Goal: Find specific page/section: Find specific page/section

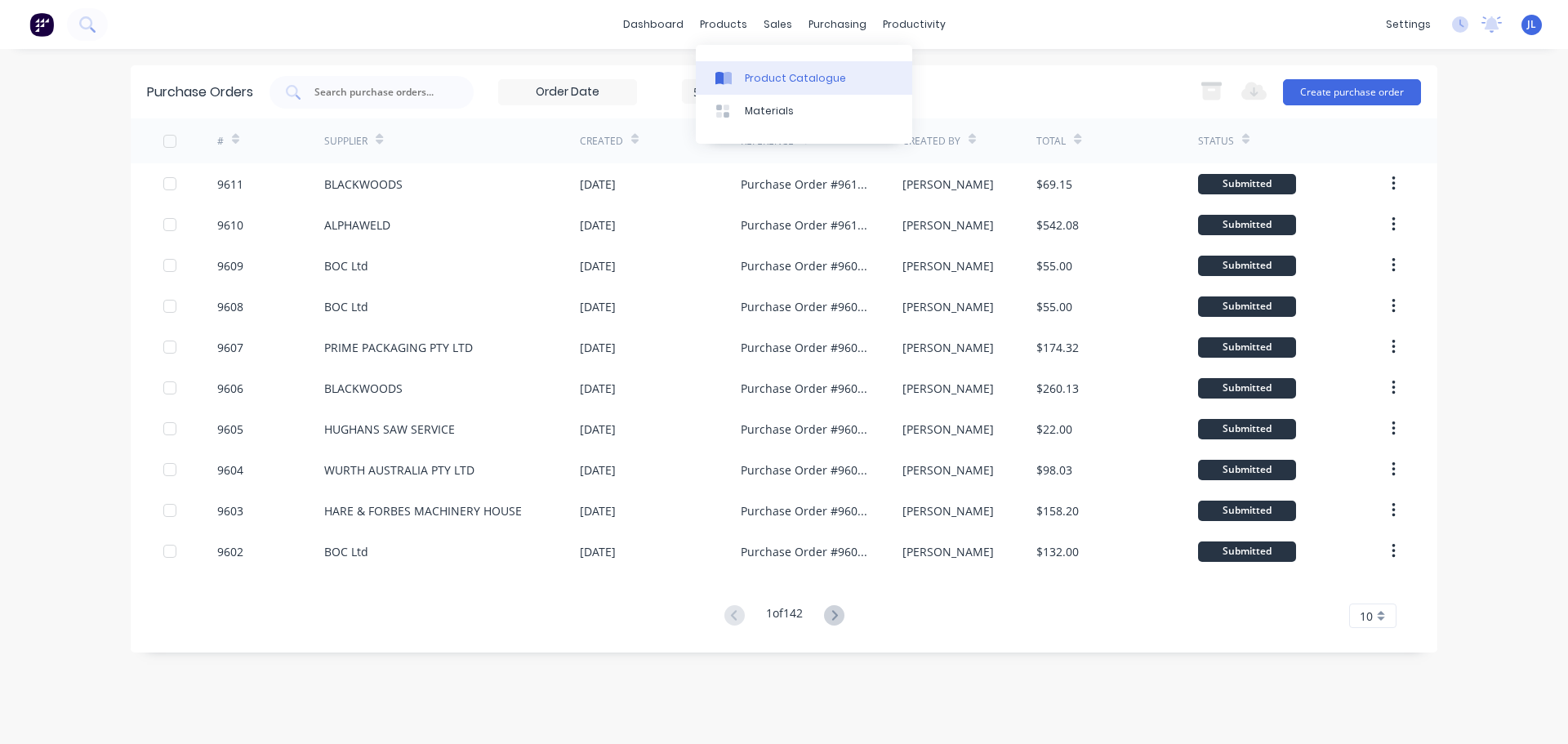
click at [763, 79] on div "Product Catalogue" at bounding box center [796, 79] width 101 height 14
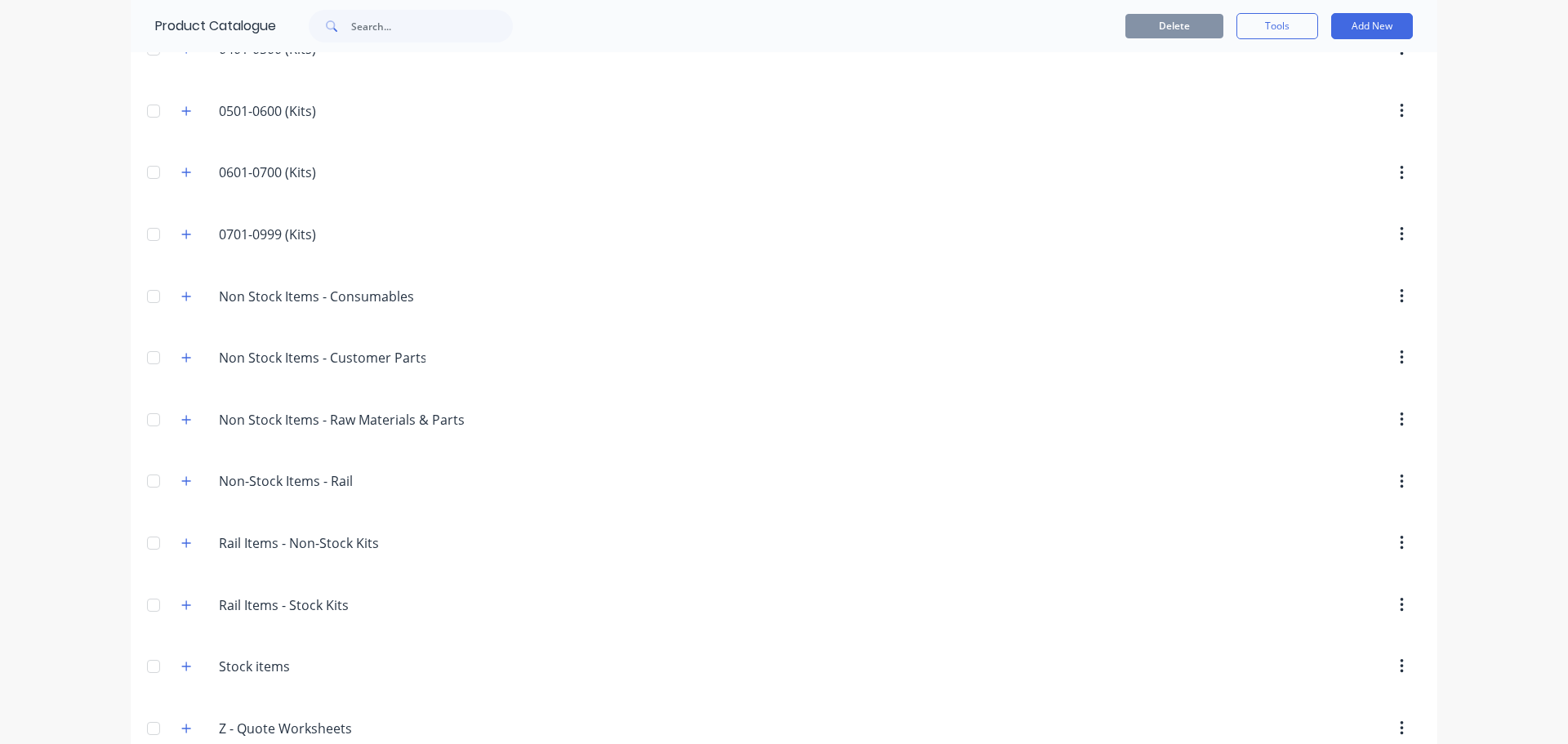
scroll to position [431, 0]
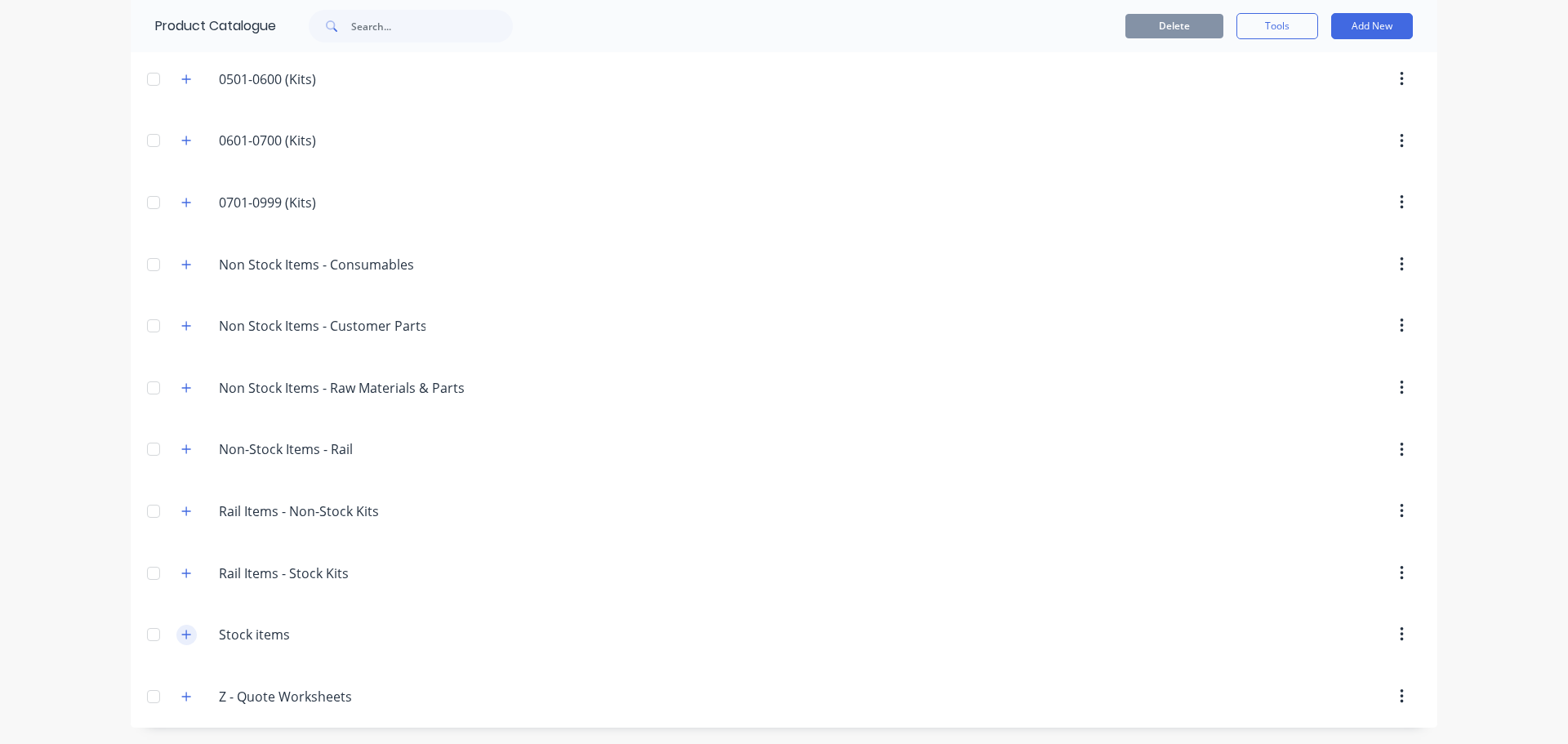
drag, startPoint x: 173, startPoint y: 631, endPoint x: 186, endPoint y: 634, distance: 13.3
click at [176, 634] on button "button" at bounding box center [186, 635] width 21 height 21
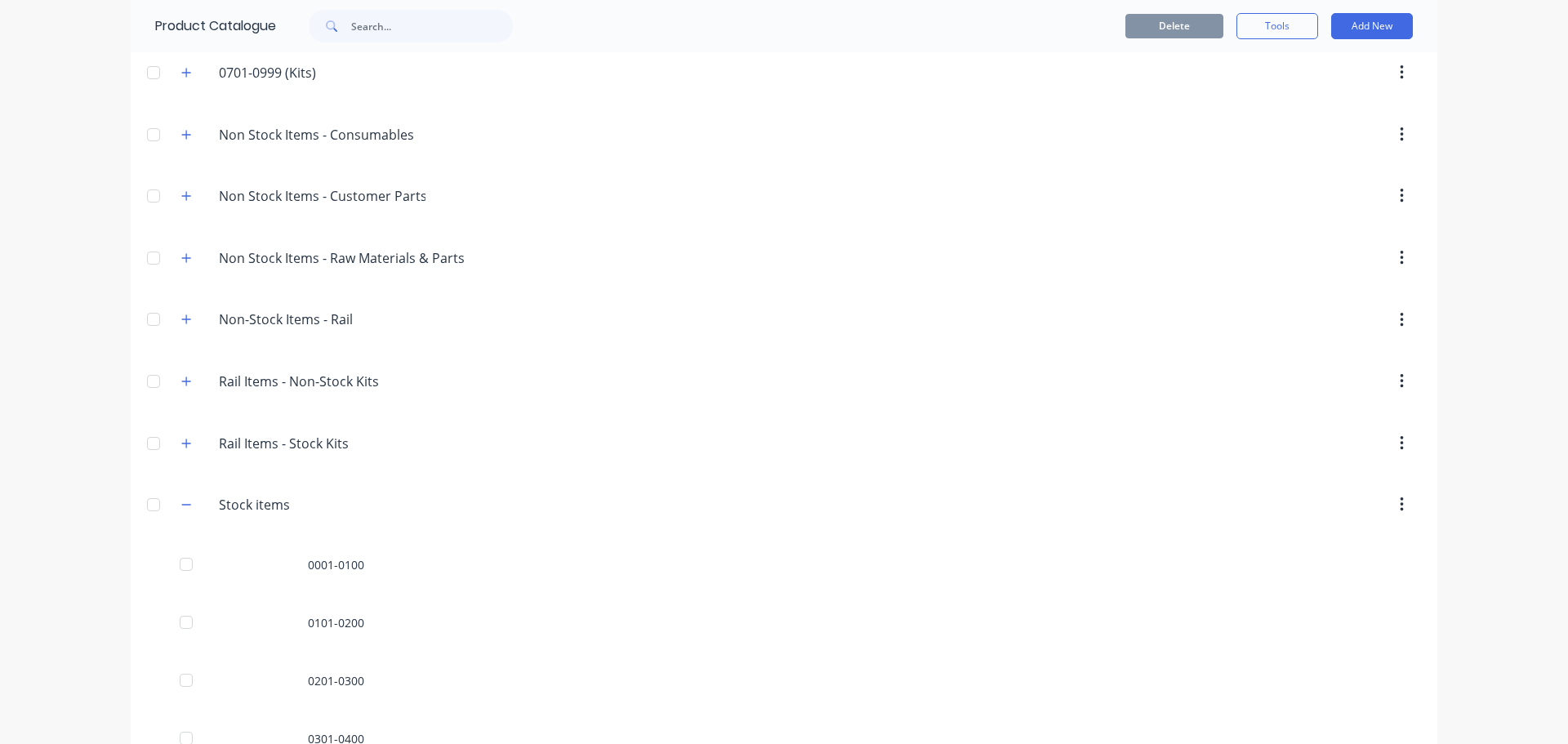
scroll to position [695, 0]
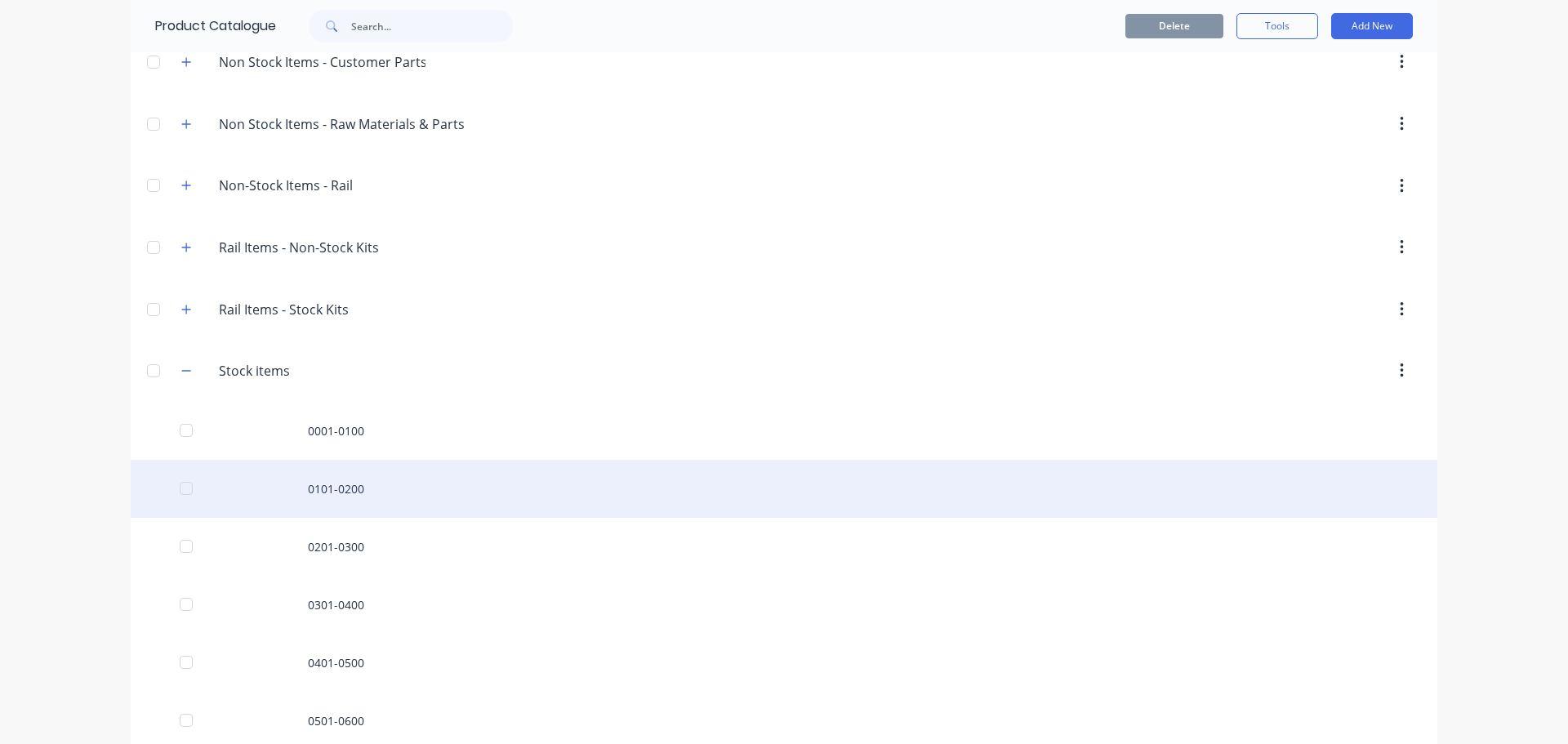
click at [367, 498] on div "0101-0200" at bounding box center [784, 488] width 1307 height 58
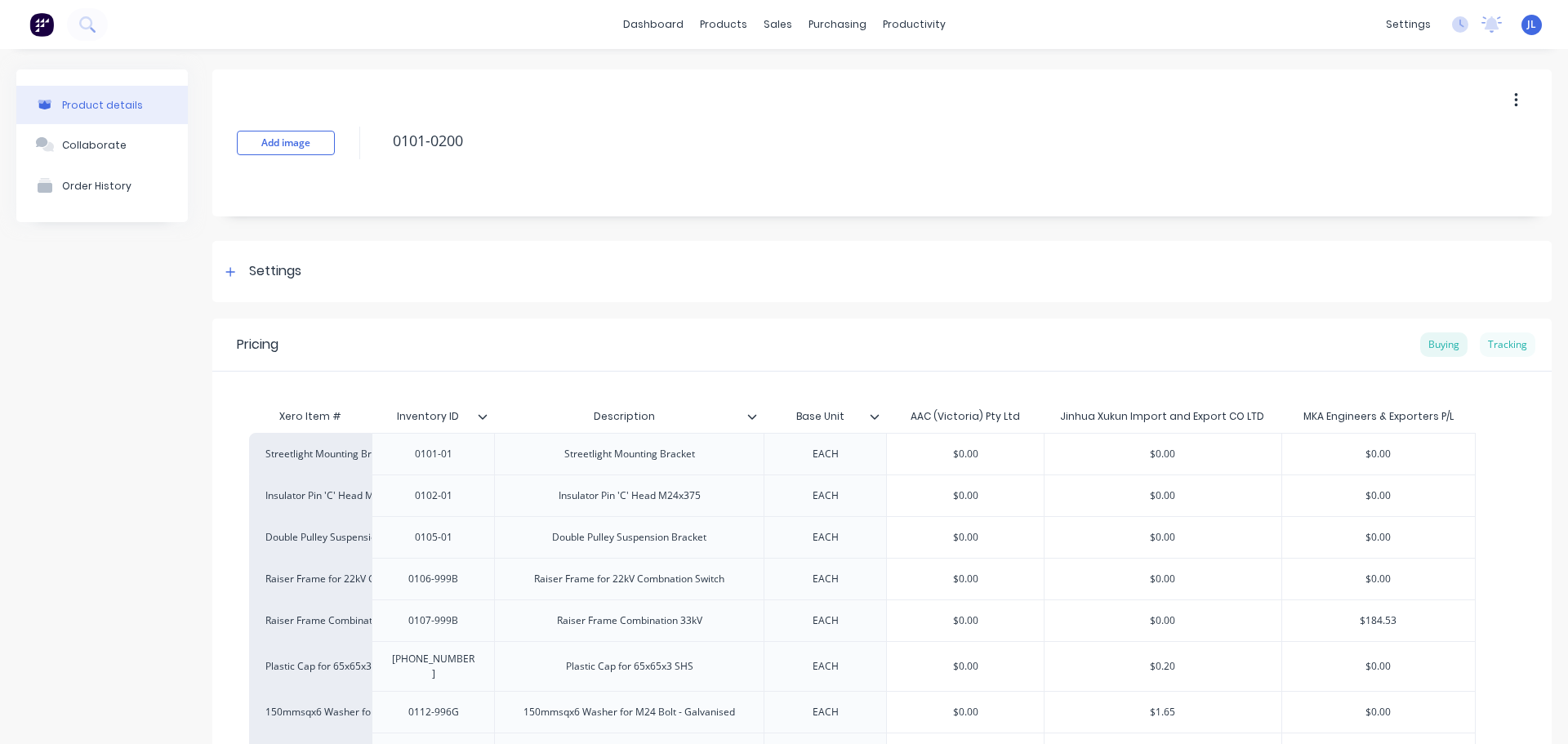
click at [1507, 339] on div "Tracking" at bounding box center [1507, 344] width 55 height 24
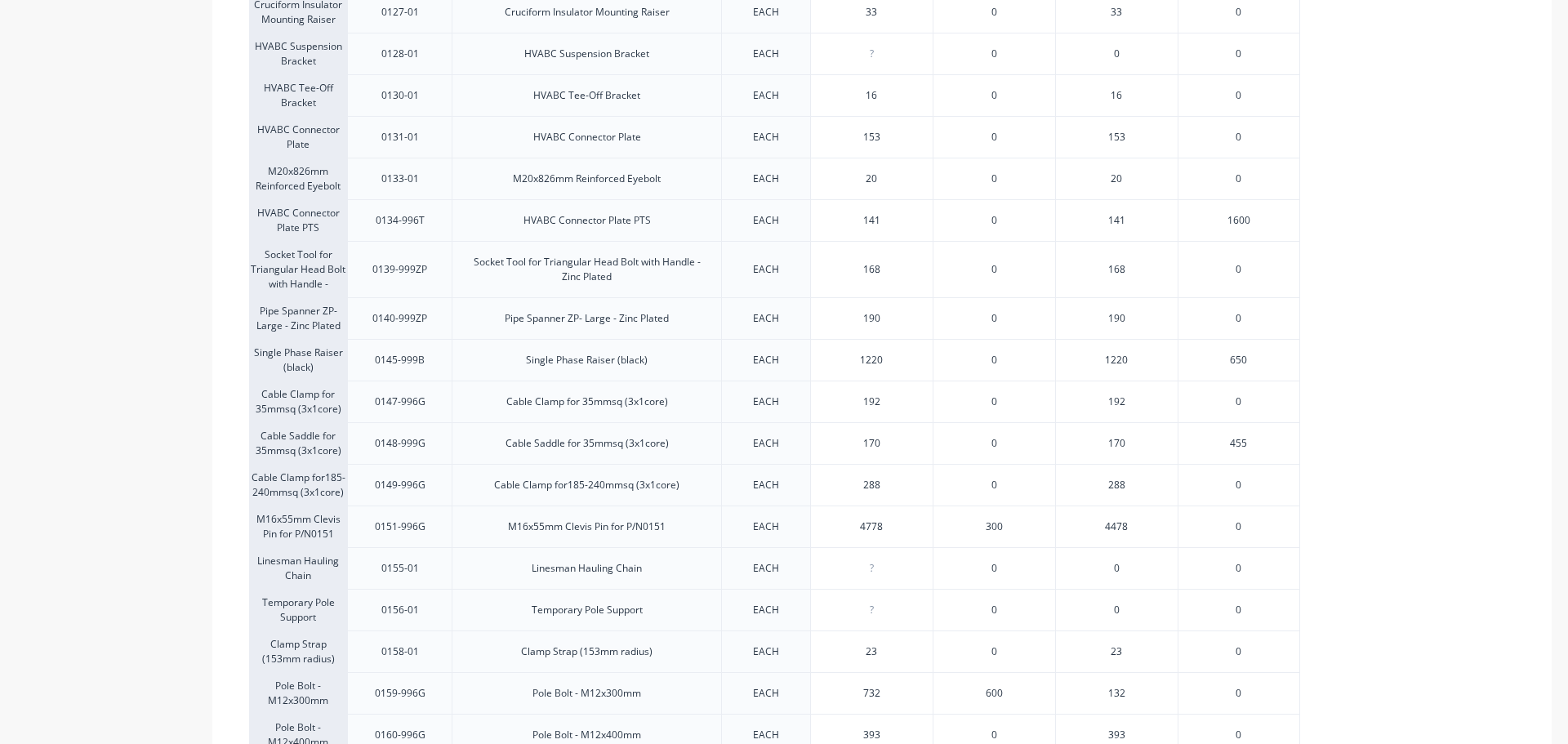
scroll to position [1204, 0]
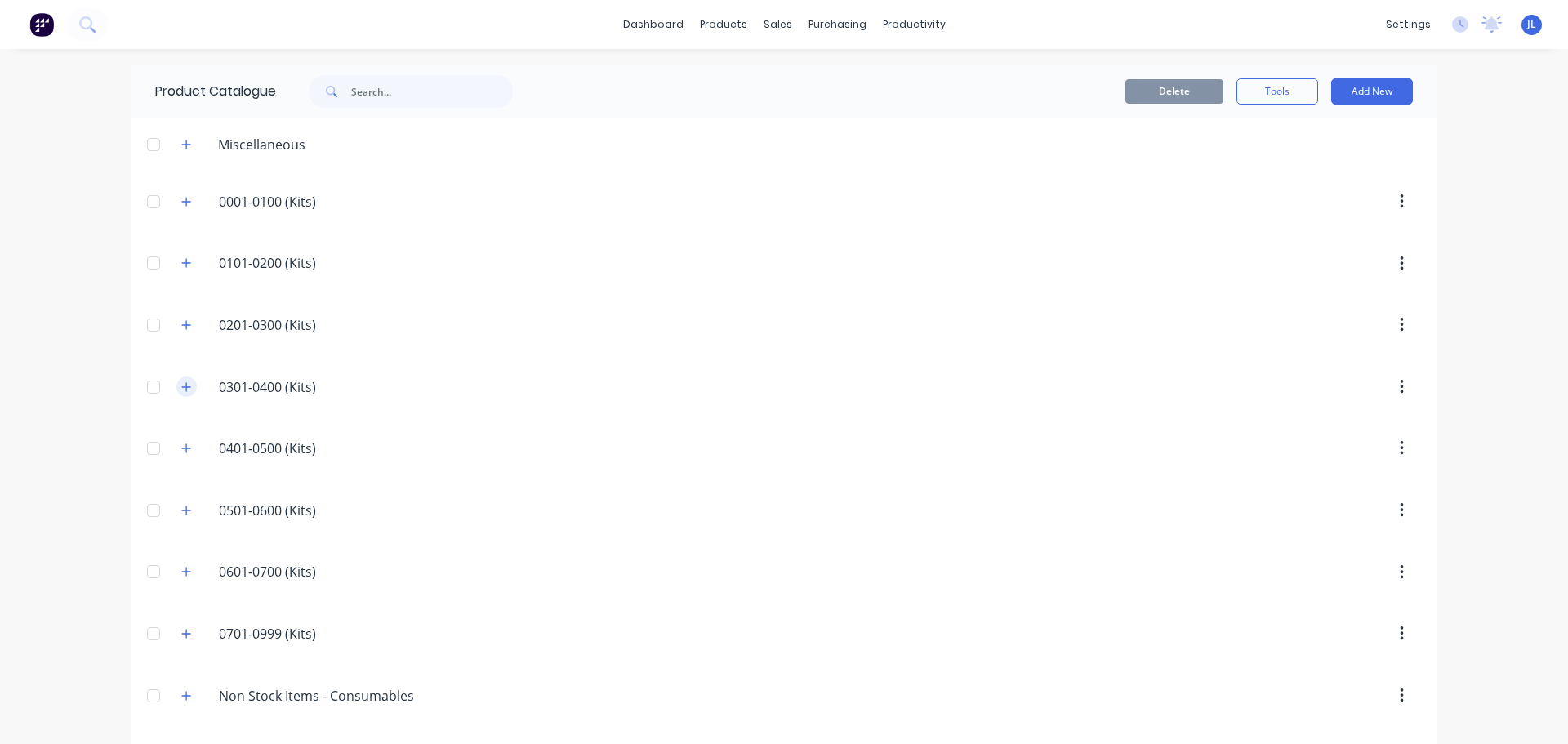
click at [182, 385] on icon "button" at bounding box center [185, 387] width 10 height 12
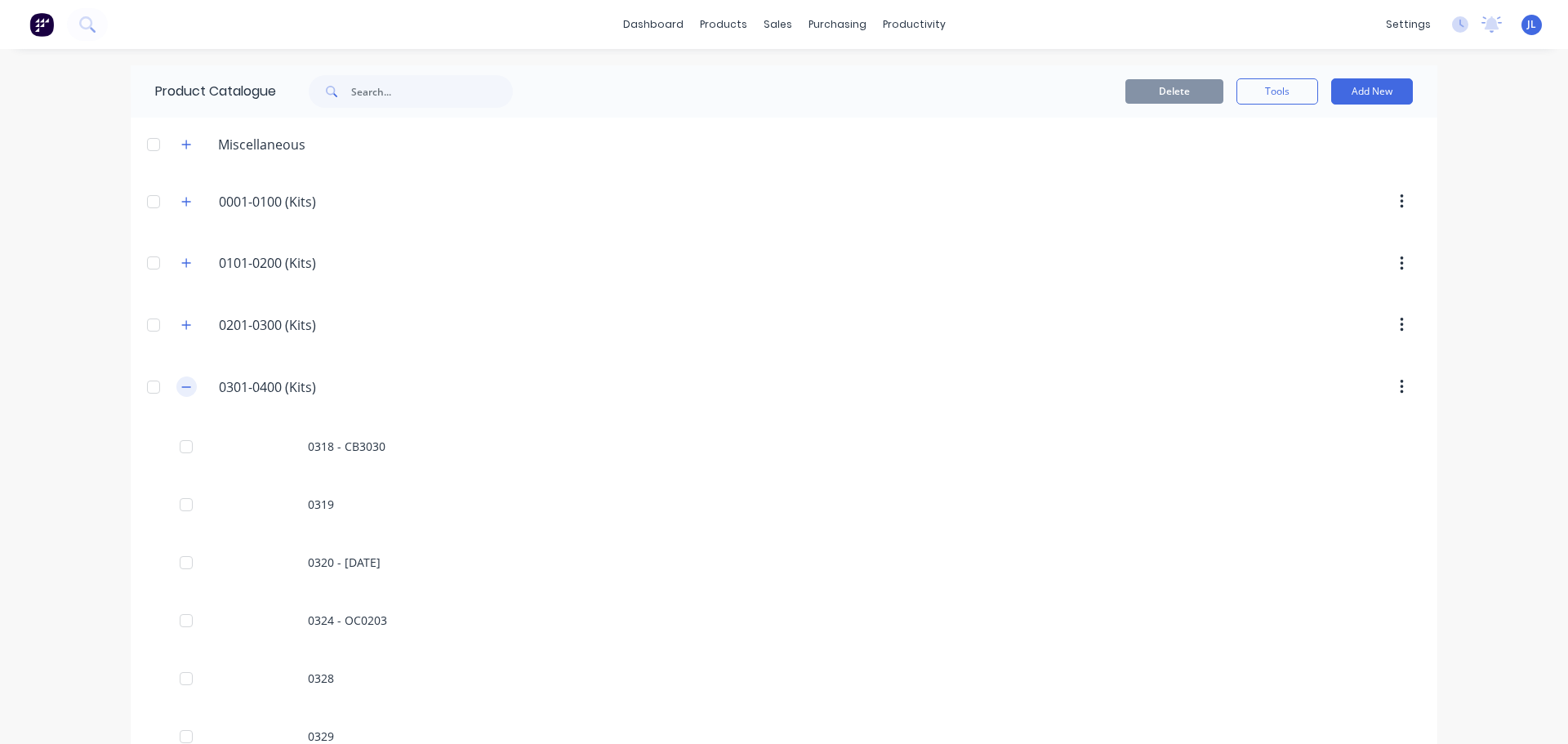
click at [181, 383] on icon "button" at bounding box center [185, 387] width 10 height 12
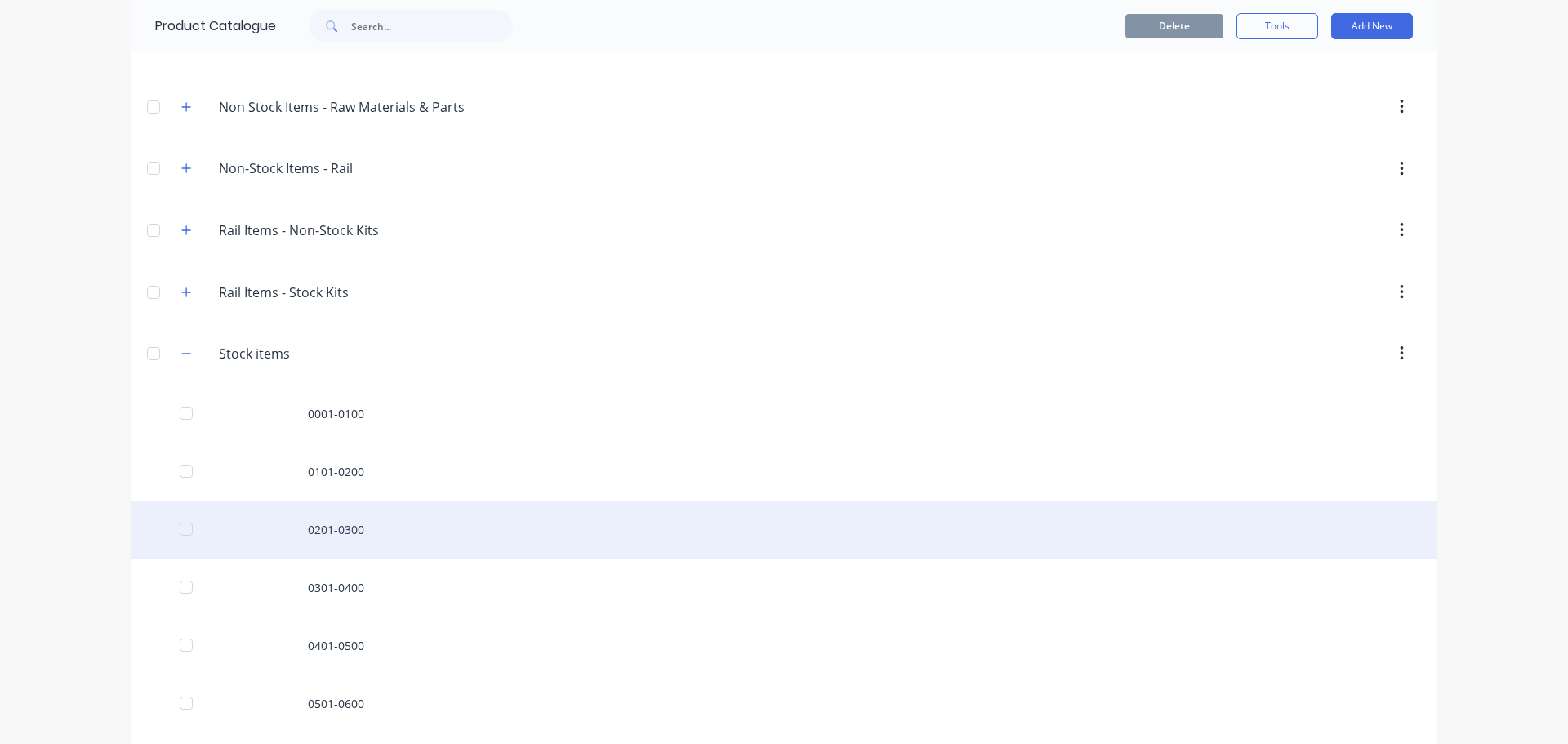
scroll to position [714, 0]
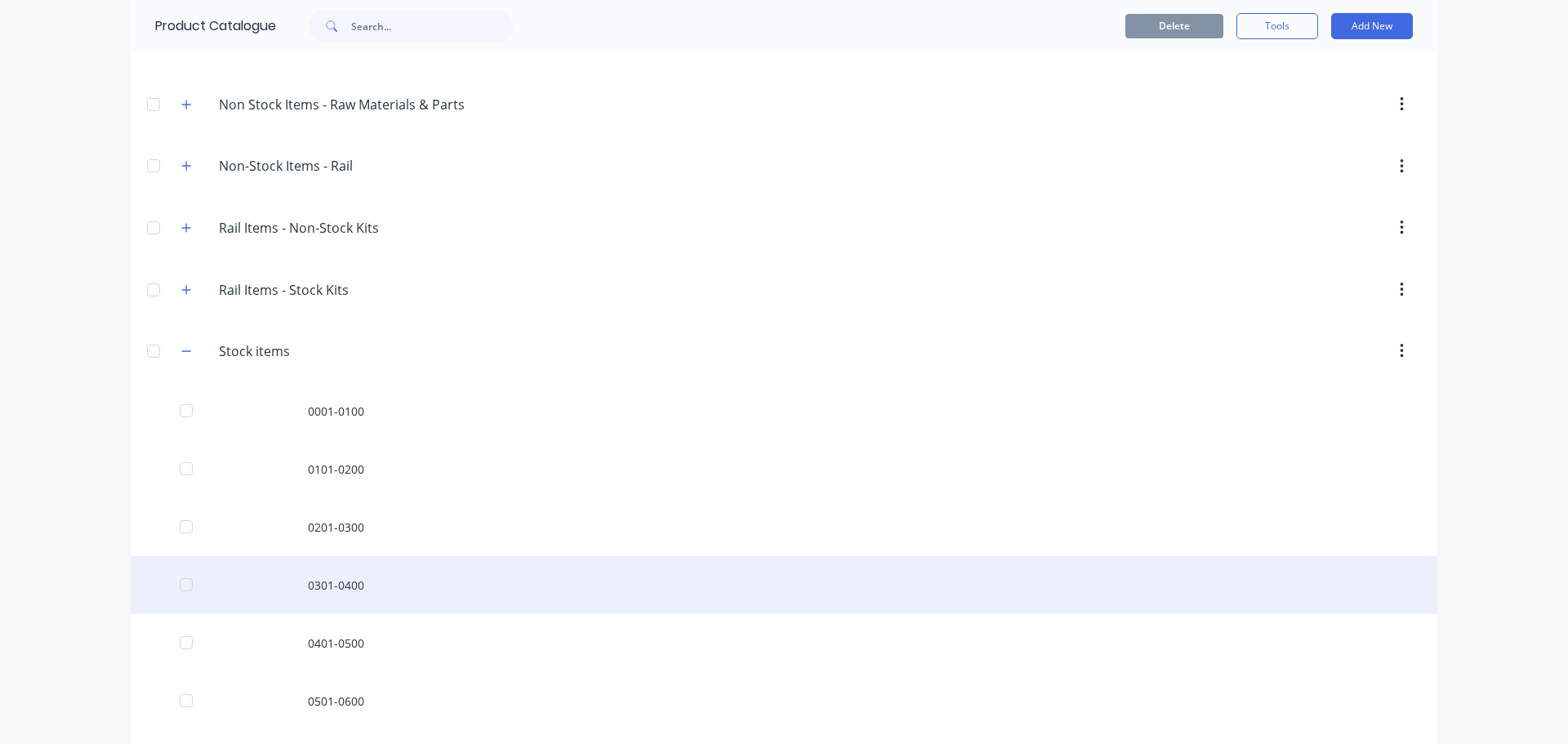
click at [351, 577] on div "0301-0400" at bounding box center [784, 585] width 1307 height 58
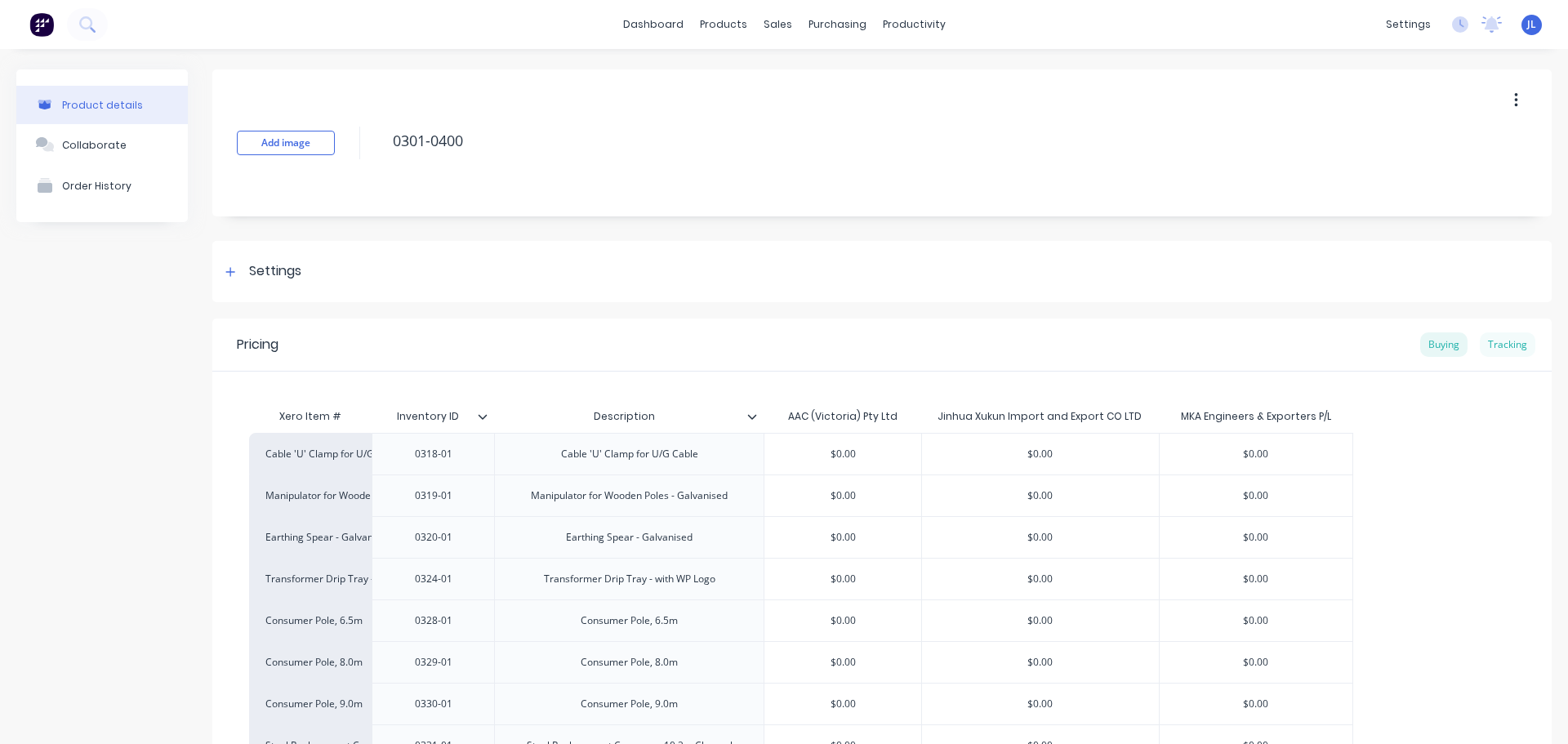
click at [1490, 345] on div "Tracking" at bounding box center [1507, 344] width 55 height 24
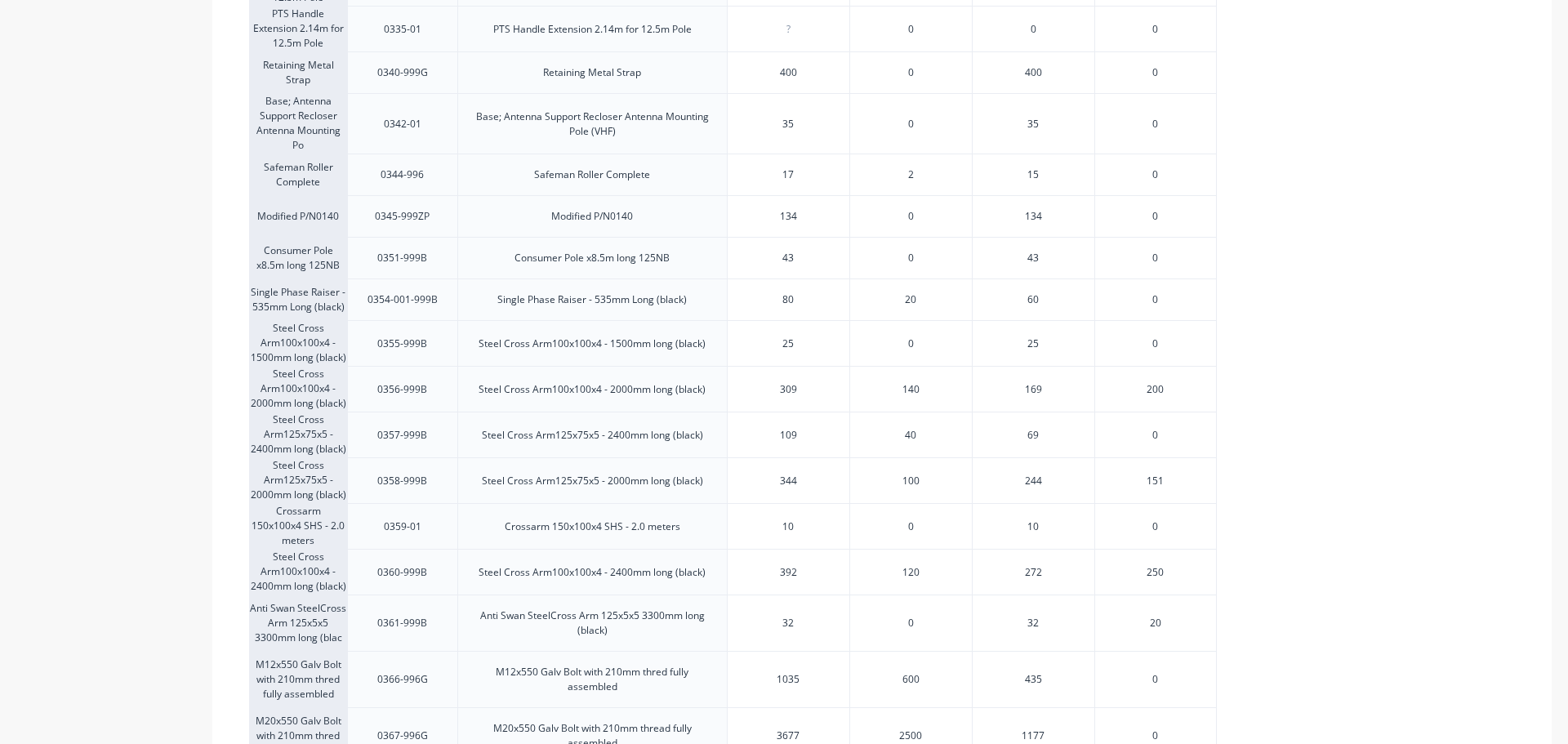
scroll to position [837, 0]
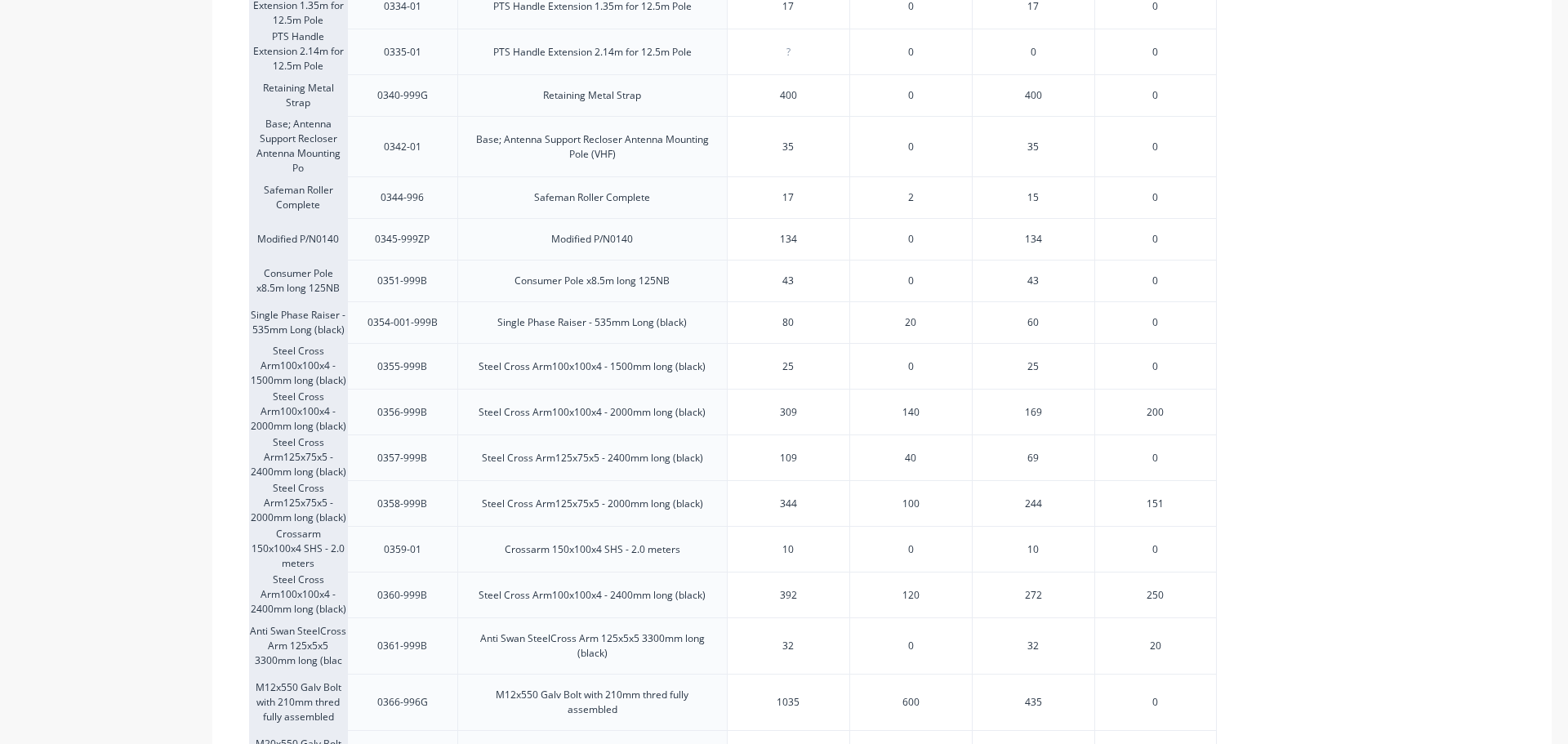
click at [1298, 704] on div "Cable 'U' Clamp for U/G Cable 0318-01 Cable 'U' Clamp for U/G Cable 15 0 15 0 M…" at bounding box center [882, 365] width 1266 height 1539
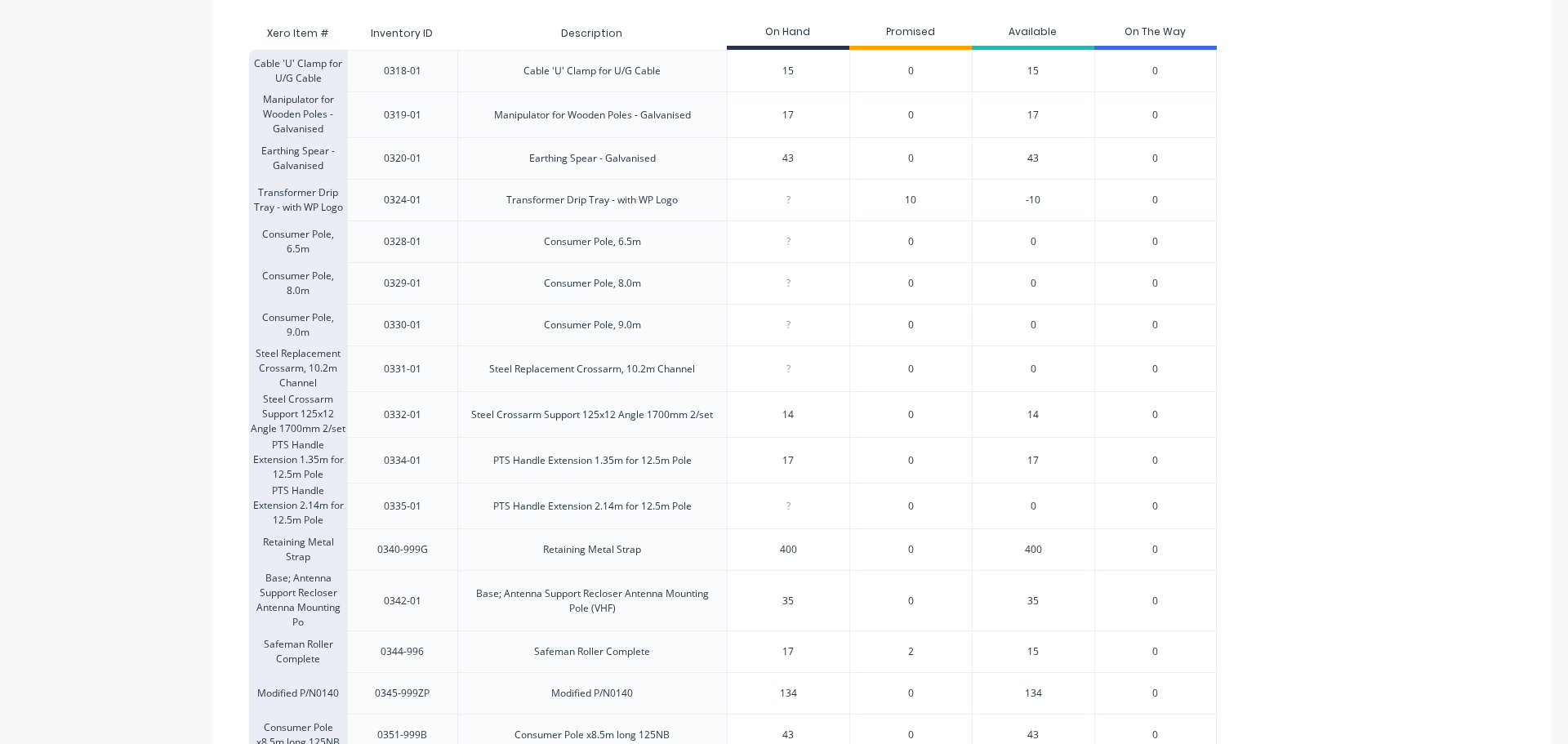
scroll to position [367, 0]
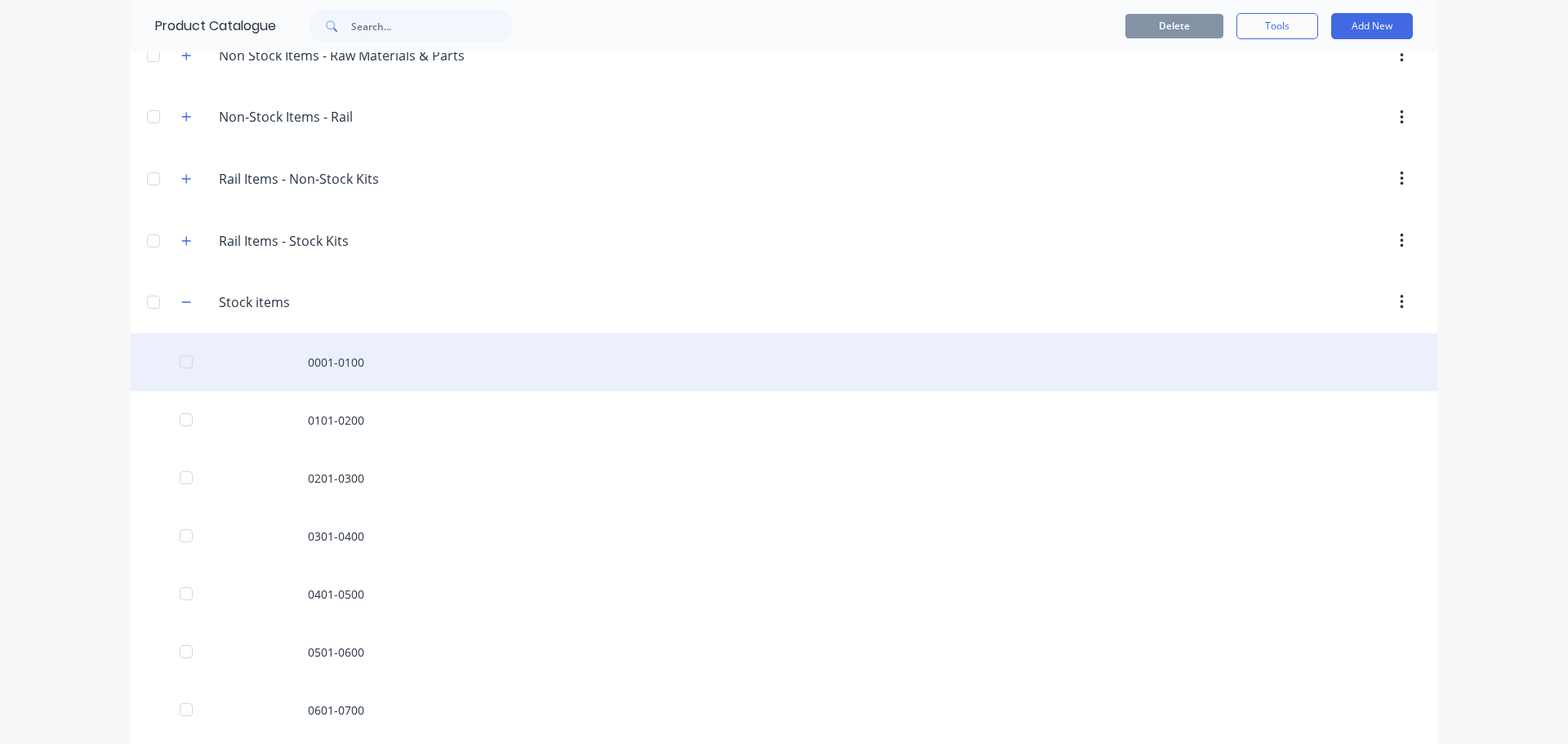
scroll to position [776, 0]
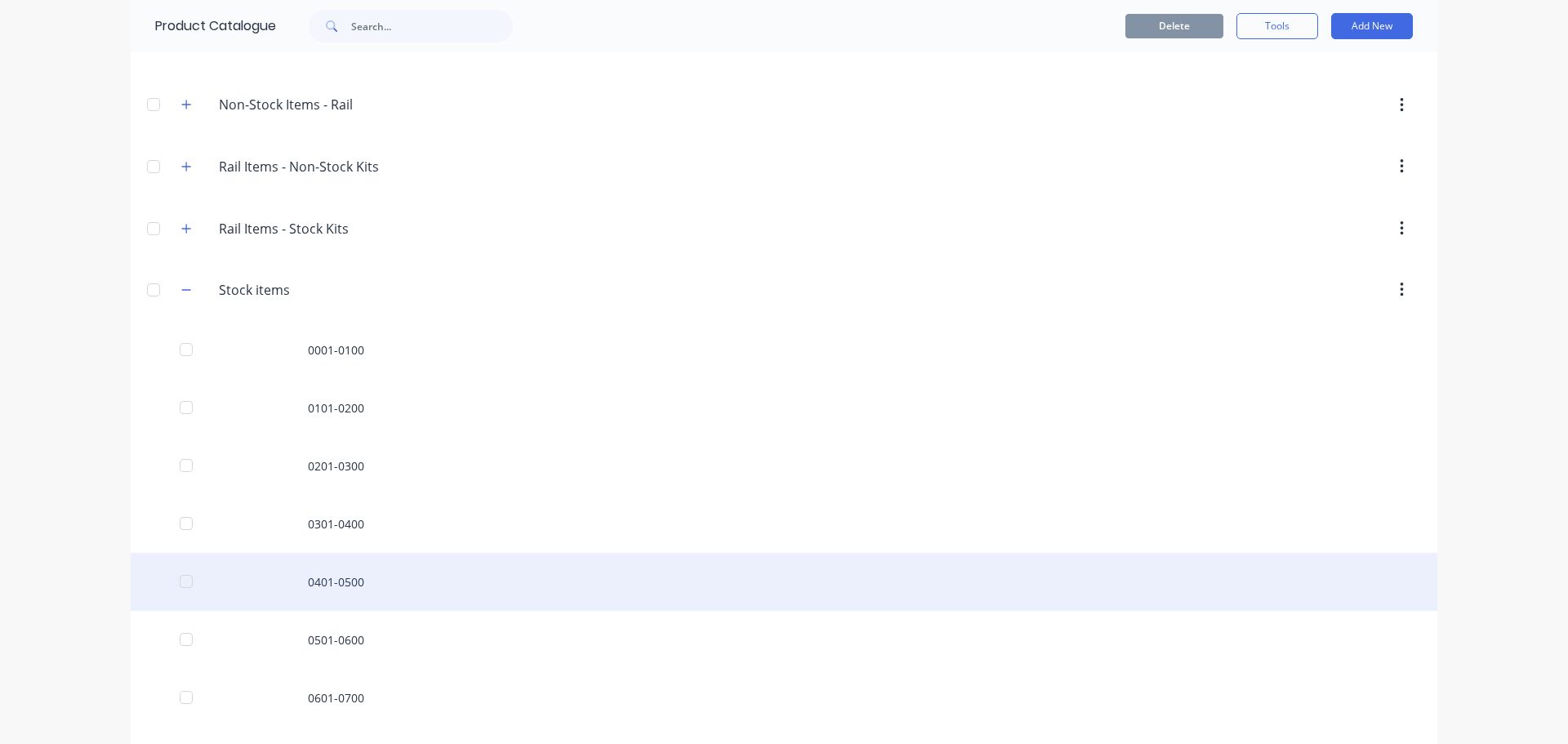
click at [325, 582] on div "0401-0500" at bounding box center [784, 581] width 1307 height 58
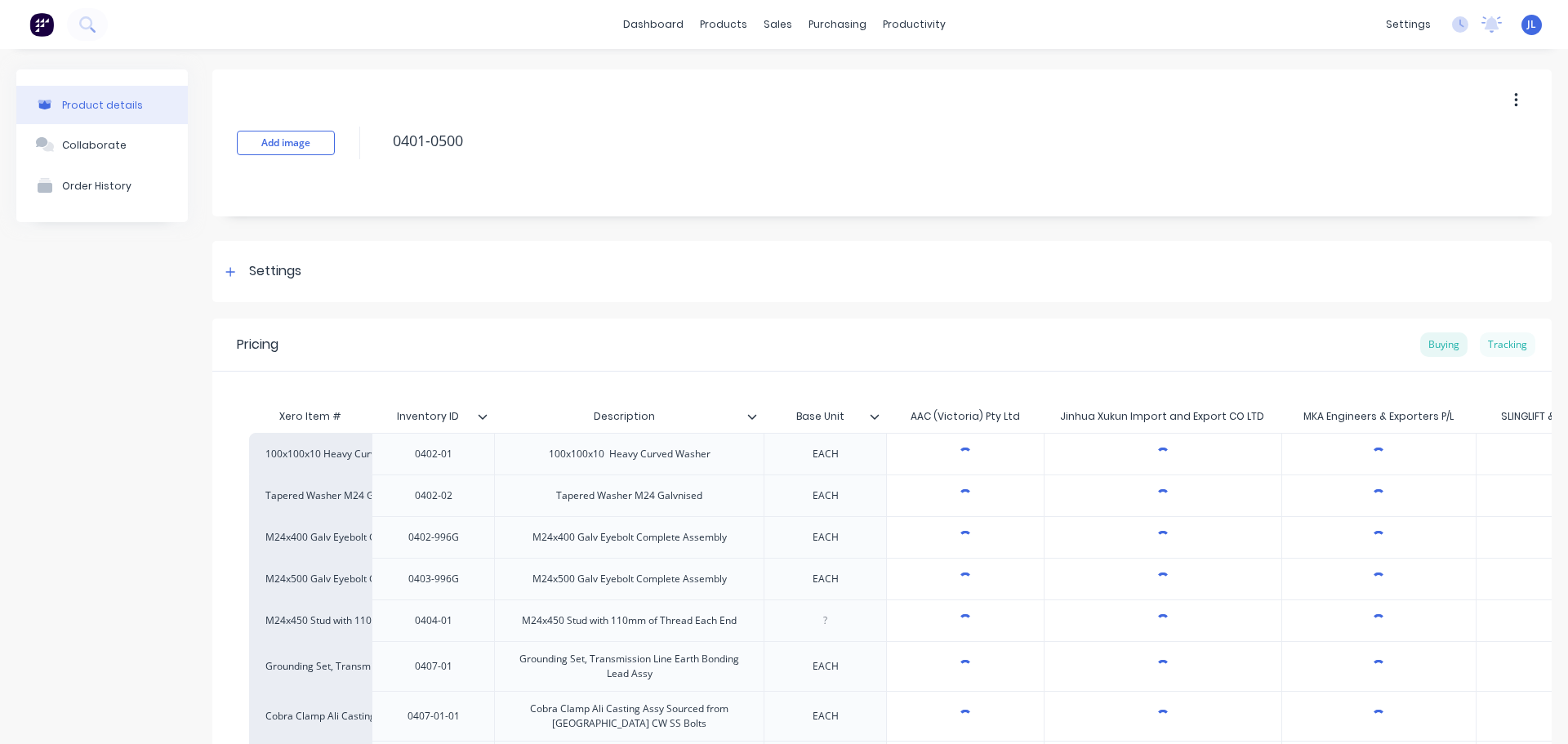
type textarea "x"
click at [1488, 342] on div "Tracking" at bounding box center [1507, 344] width 55 height 24
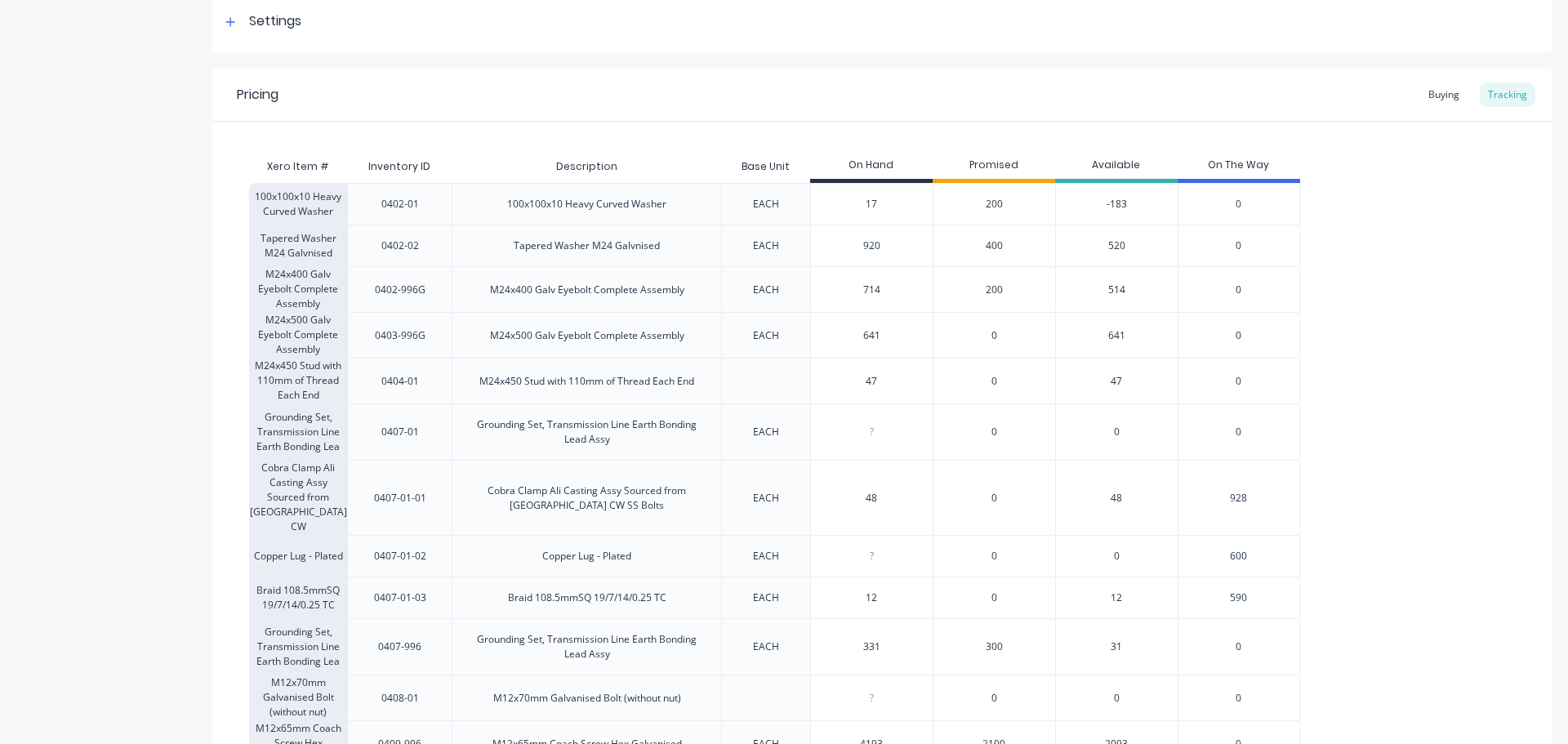
scroll to position [266, 0]
